Goal: Find specific page/section: Find specific page/section

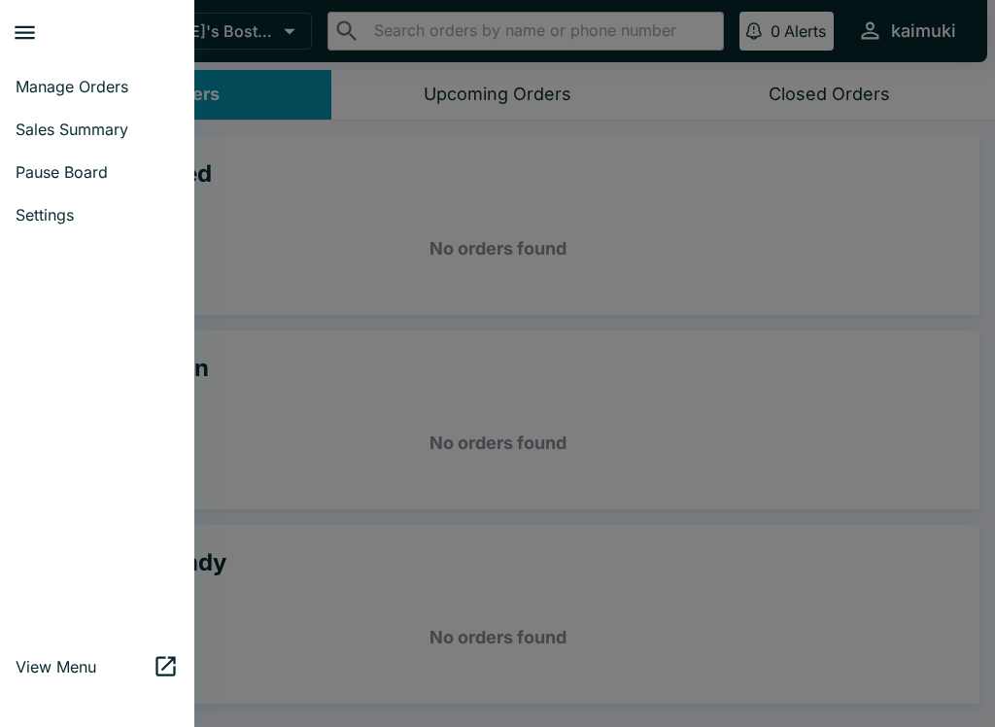
click at [75, 210] on span "Settings" at bounding box center [97, 214] width 163 height 19
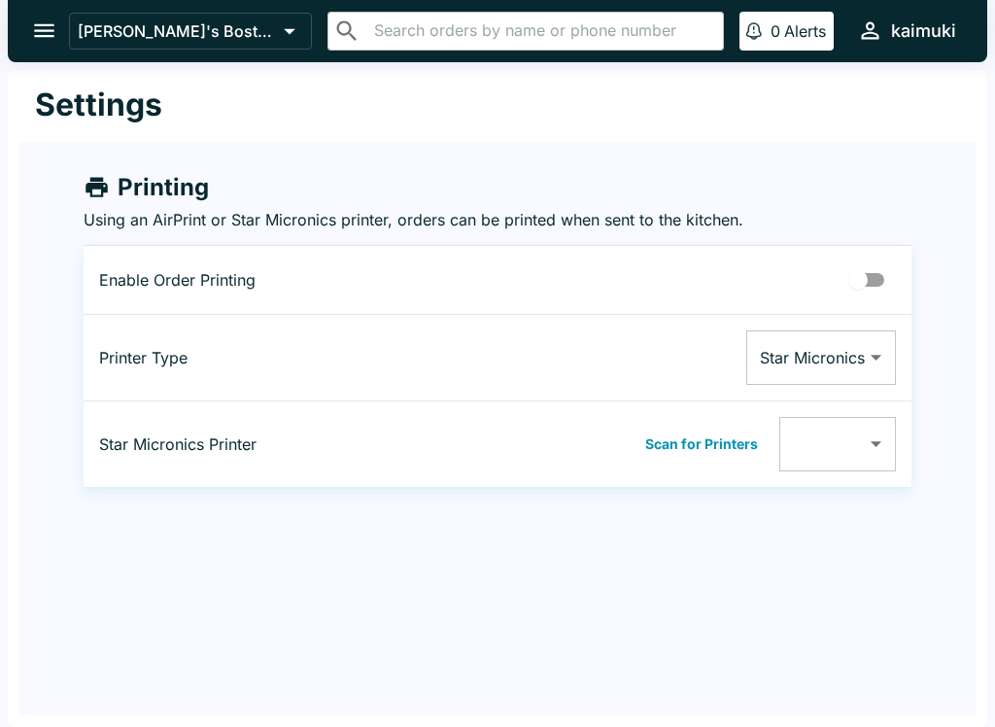
click at [47, 32] on icon "open drawer" at bounding box center [44, 31] width 20 height 14
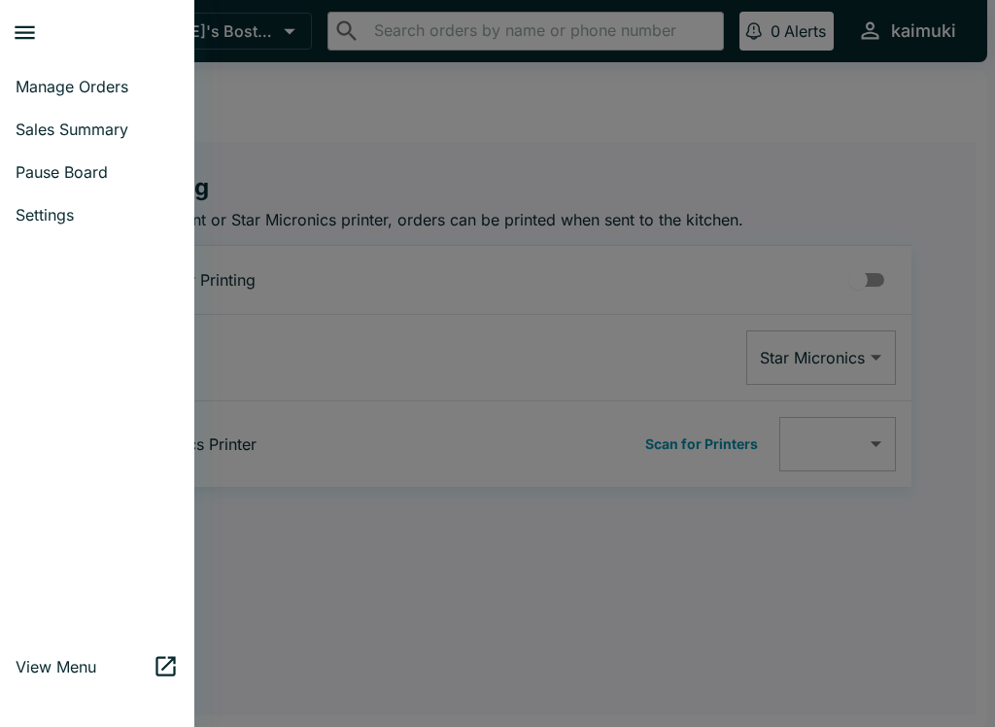
click at [101, 86] on span "Manage Orders" at bounding box center [97, 86] width 163 height 19
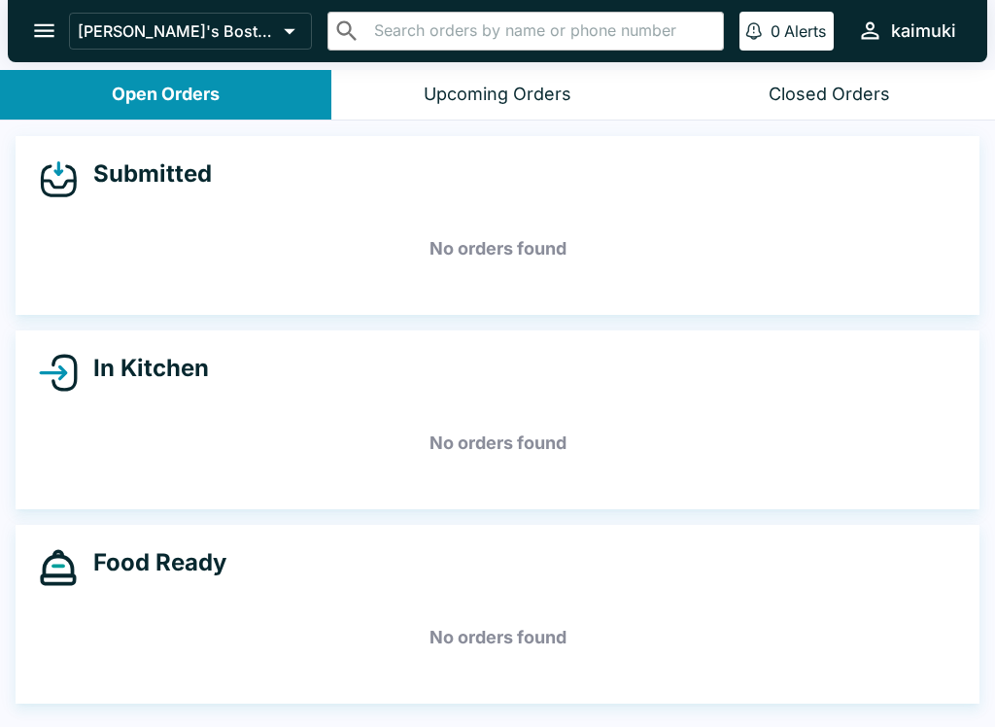
click at [50, 25] on icon "open drawer" at bounding box center [44, 31] width 20 height 14
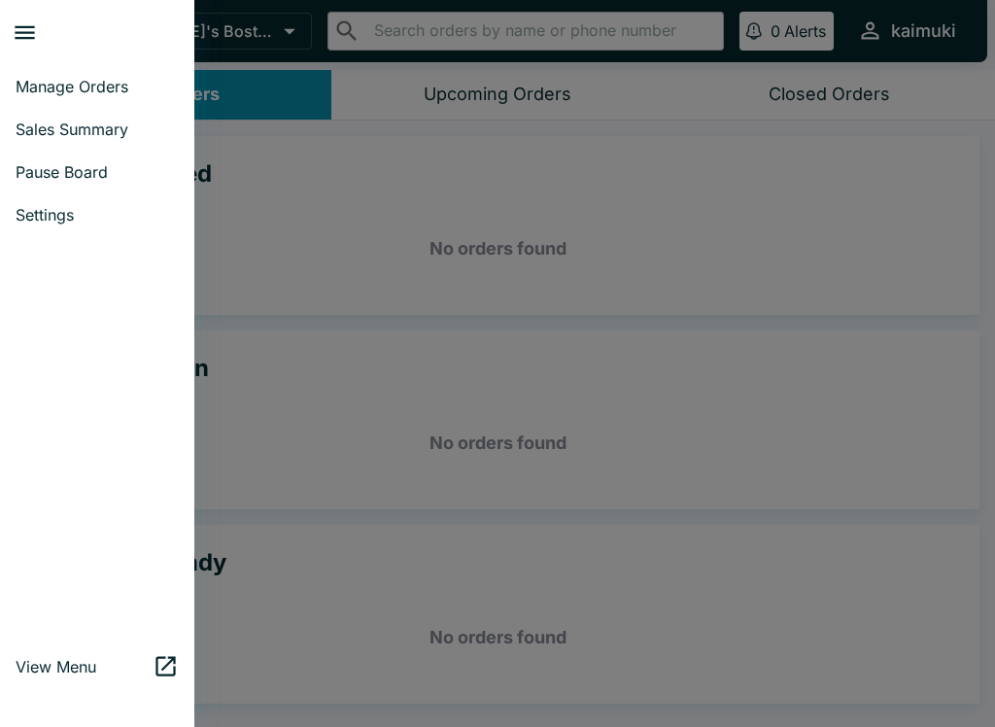
click at [118, 140] on link "Sales Summary" at bounding box center [97, 129] width 194 height 43
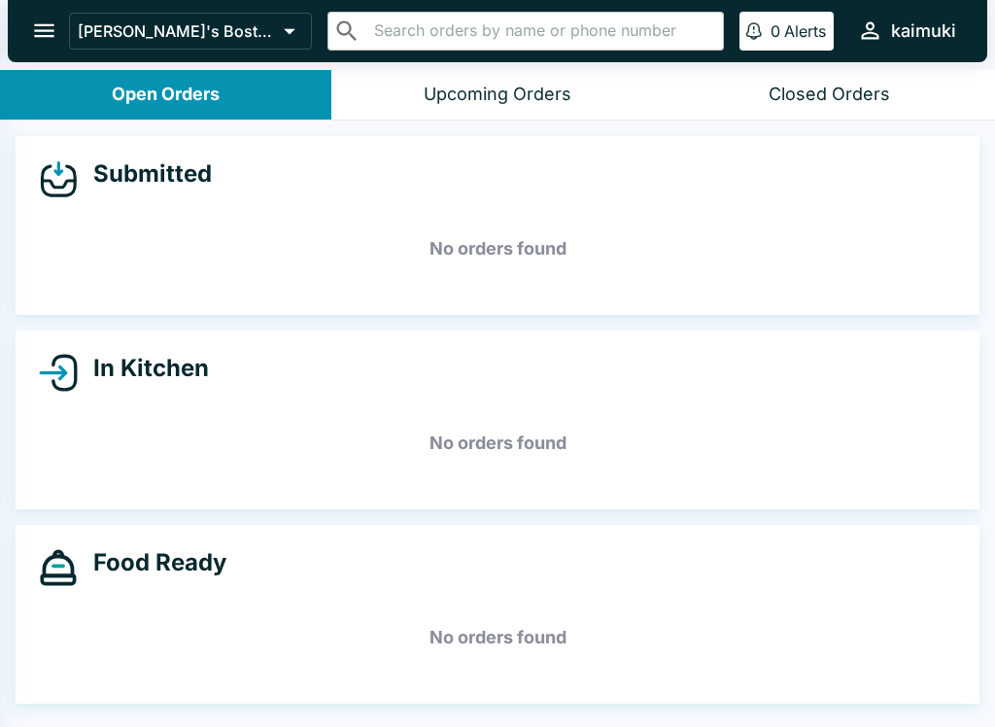
select select "03:00"
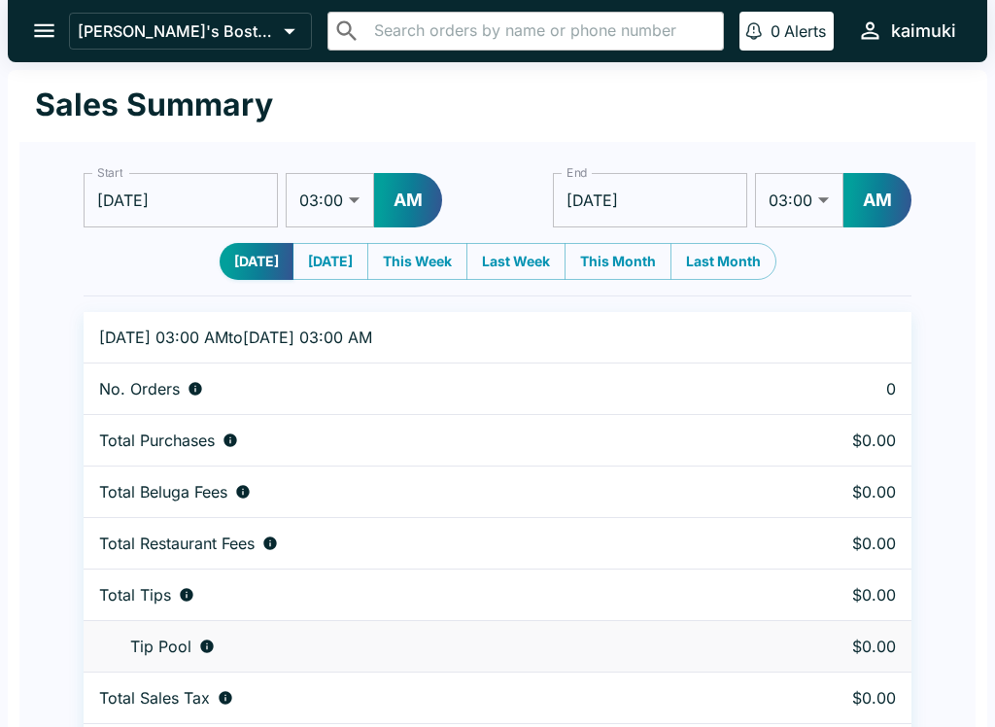
click at [55, 49] on button "open drawer" at bounding box center [44, 31] width 50 height 50
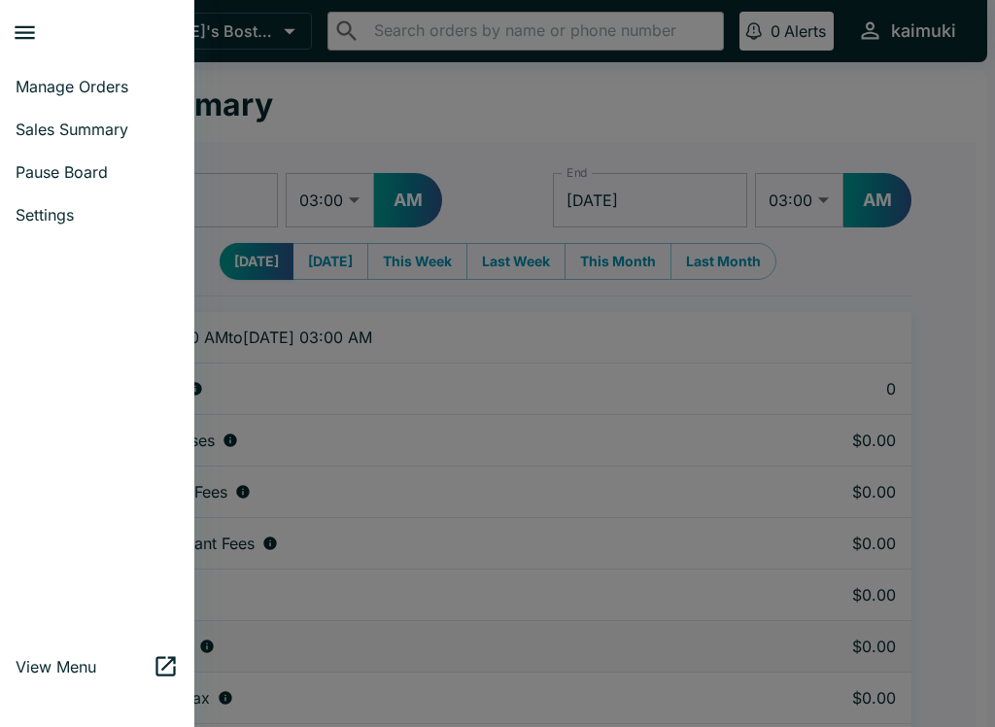
click at [72, 220] on span "Settings" at bounding box center [97, 214] width 163 height 19
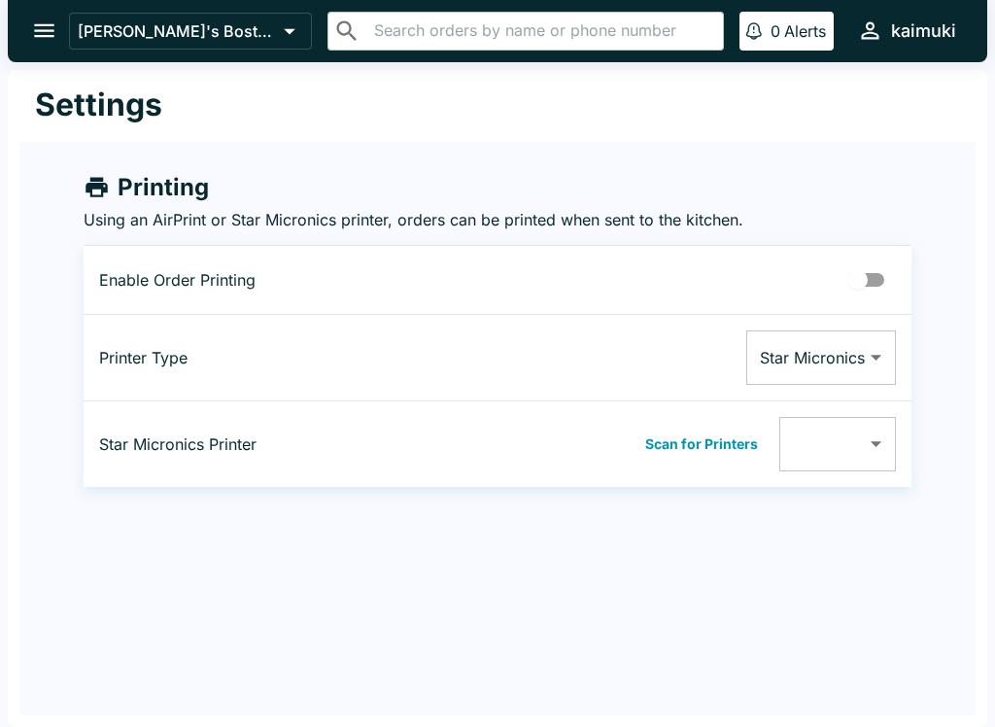
click at [62, 47] on button "open drawer" at bounding box center [44, 31] width 50 height 50
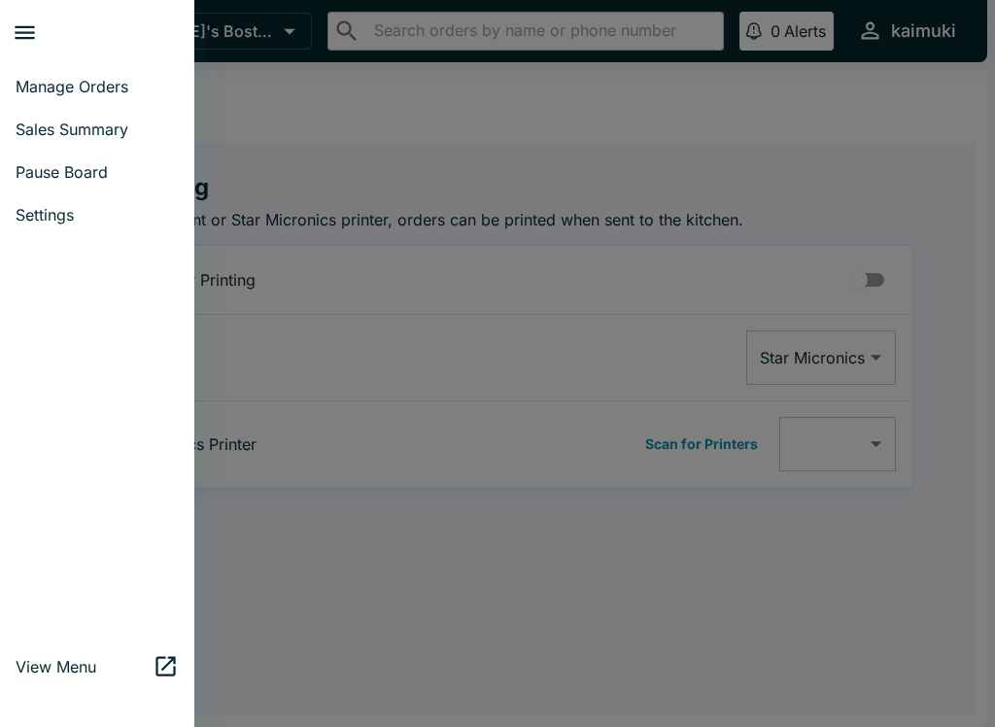
click at [138, 504] on div at bounding box center [97, 441] width 194 height 394
click at [125, 82] on span "Manage Orders" at bounding box center [97, 86] width 163 height 19
